Goal: Task Accomplishment & Management: Use online tool/utility

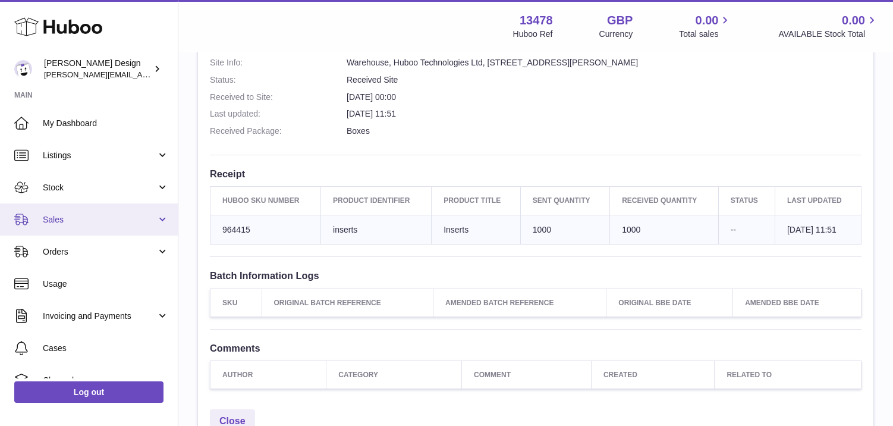
click at [97, 211] on link "Sales" at bounding box center [89, 219] width 178 height 32
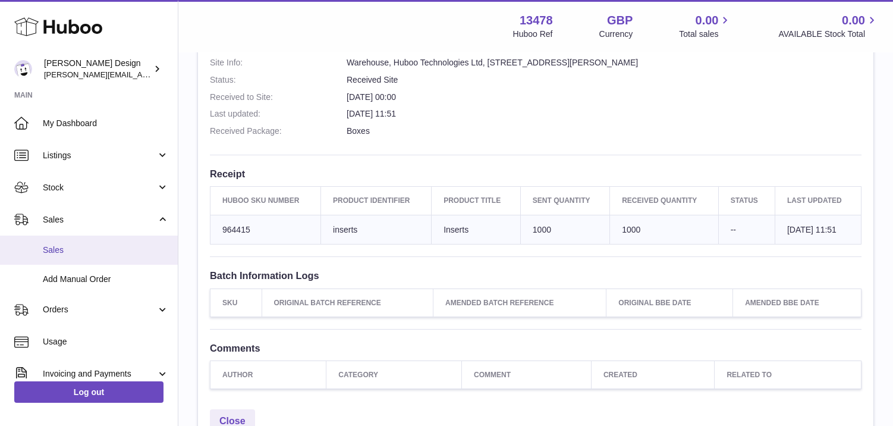
click at [55, 251] on span "Sales" at bounding box center [106, 249] width 126 height 11
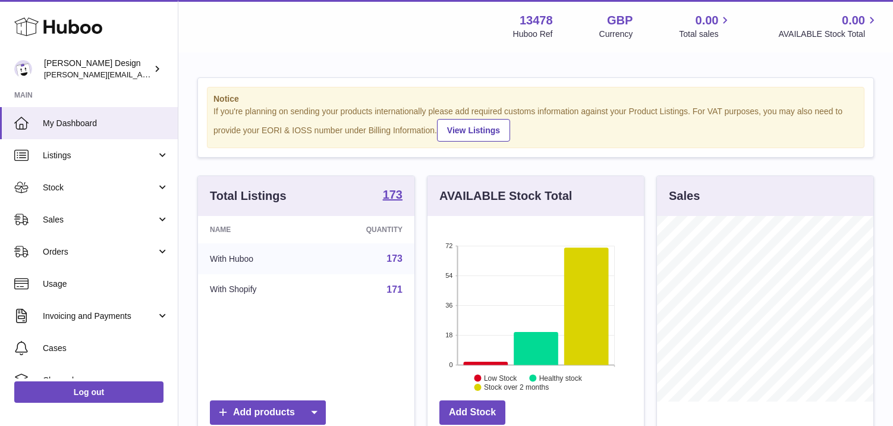
scroll to position [185, 216]
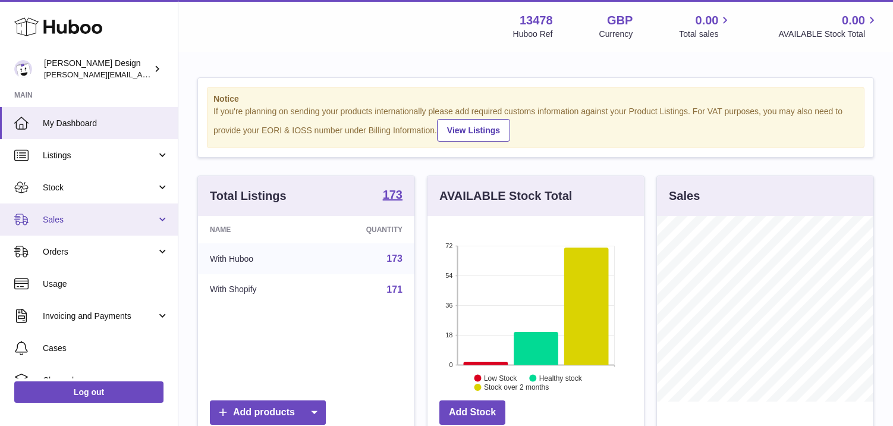
click at [116, 223] on span "Sales" at bounding box center [100, 219] width 114 height 11
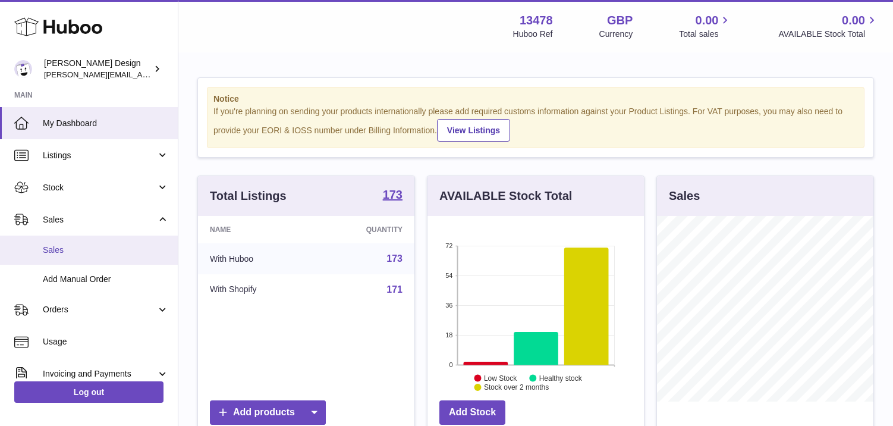
click at [61, 254] on span "Sales" at bounding box center [106, 249] width 126 height 11
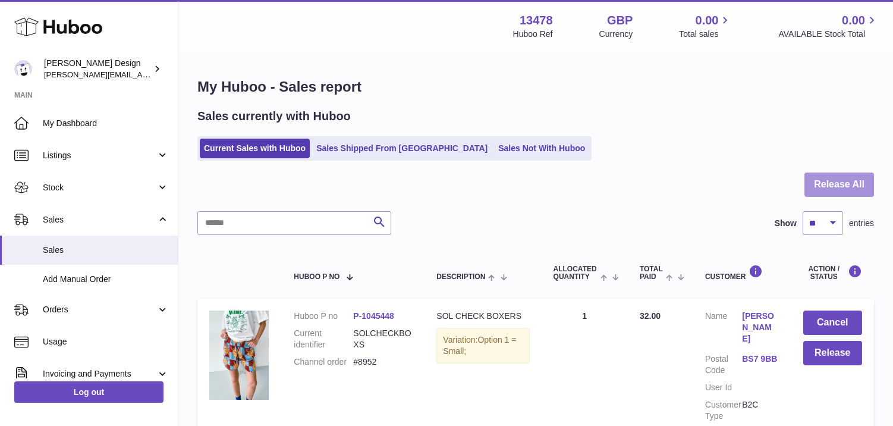
click at [836, 184] on button "Release All" at bounding box center [839, 184] width 70 height 24
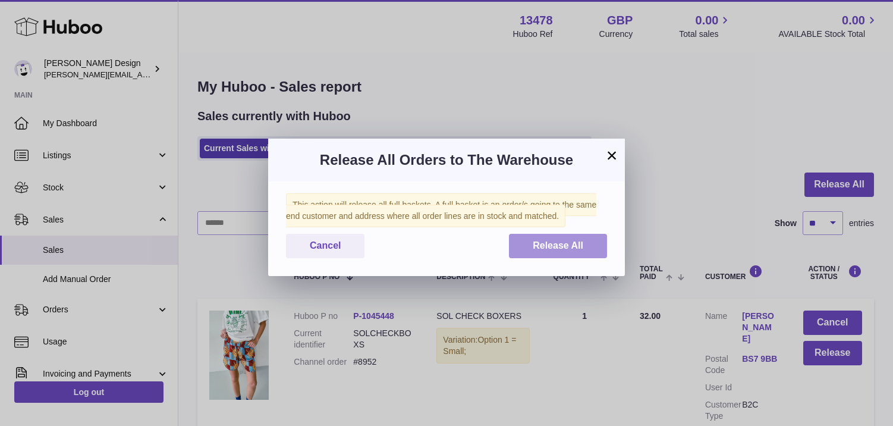
click at [587, 256] on button "Release All" at bounding box center [558, 246] width 98 height 24
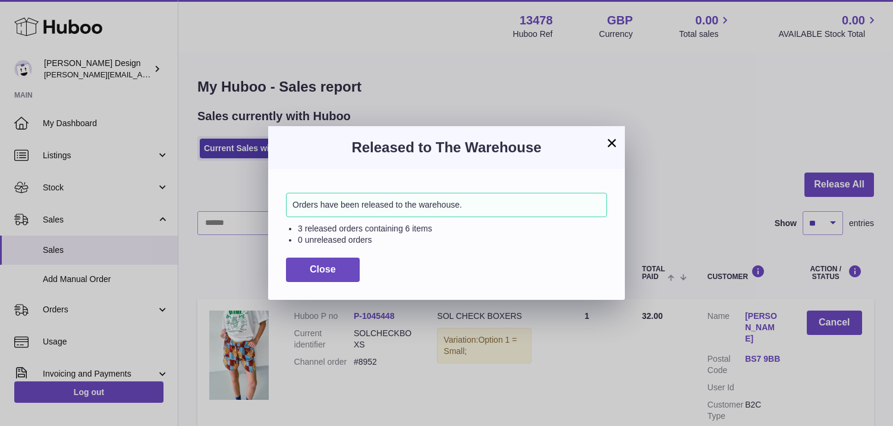
click at [609, 141] on button "×" at bounding box center [612, 143] width 14 height 14
